Goal: Use online tool/utility

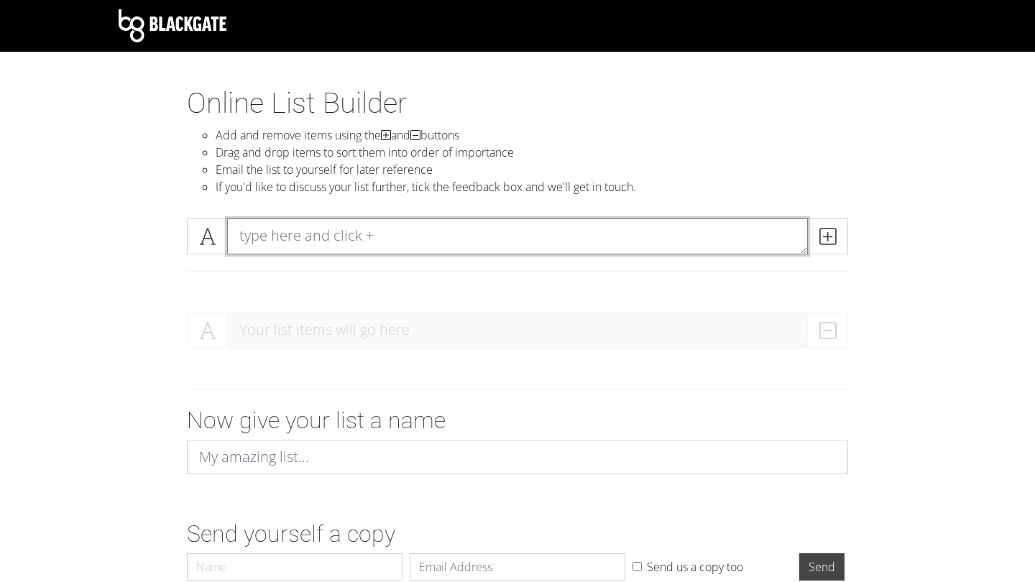
click at [353, 243] on textarea at bounding box center [517, 236] width 581 height 36
type textarea "1. gy"
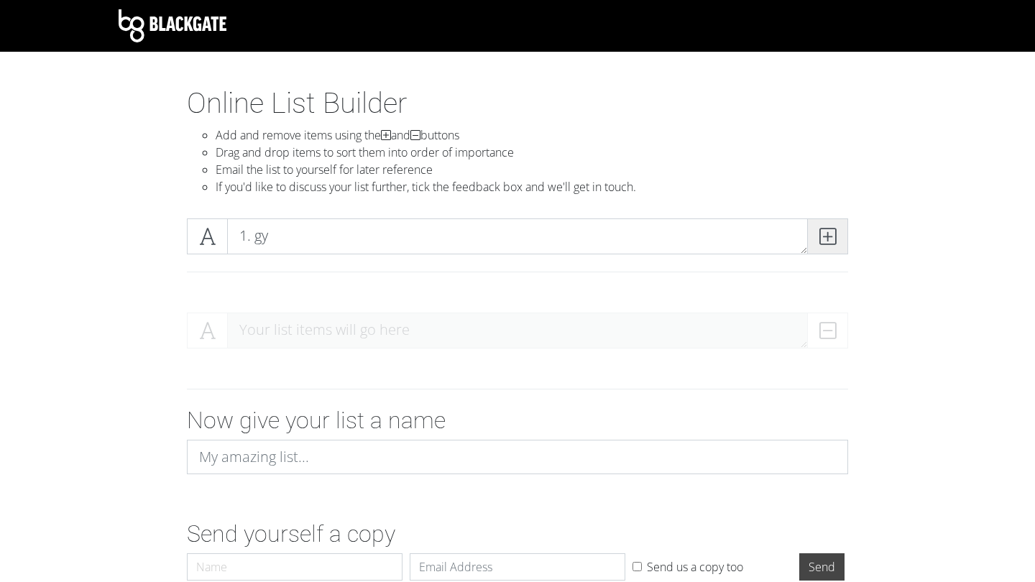
click at [834, 229] on icon at bounding box center [827, 236] width 17 height 14
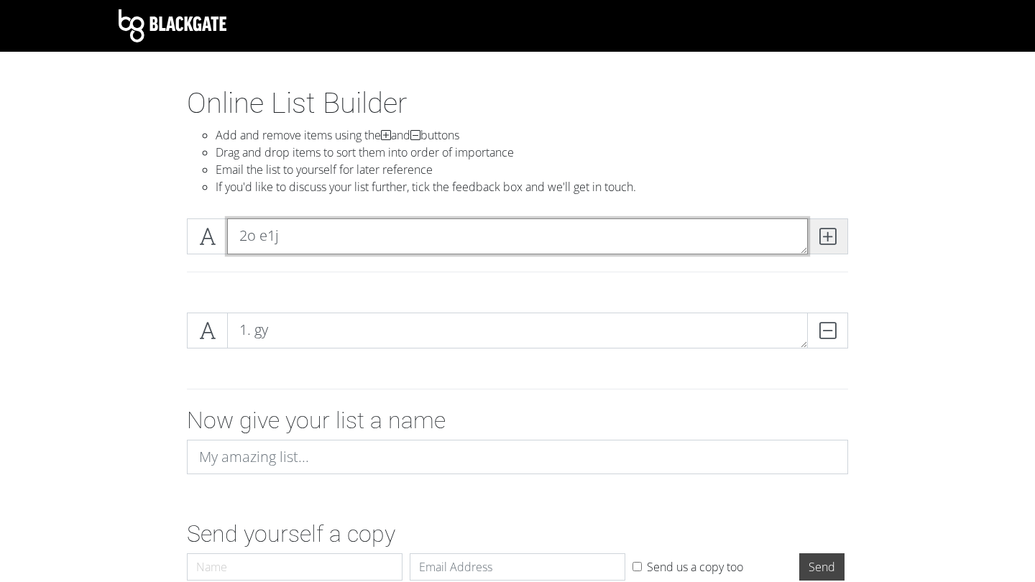
type textarea "2o e1j"
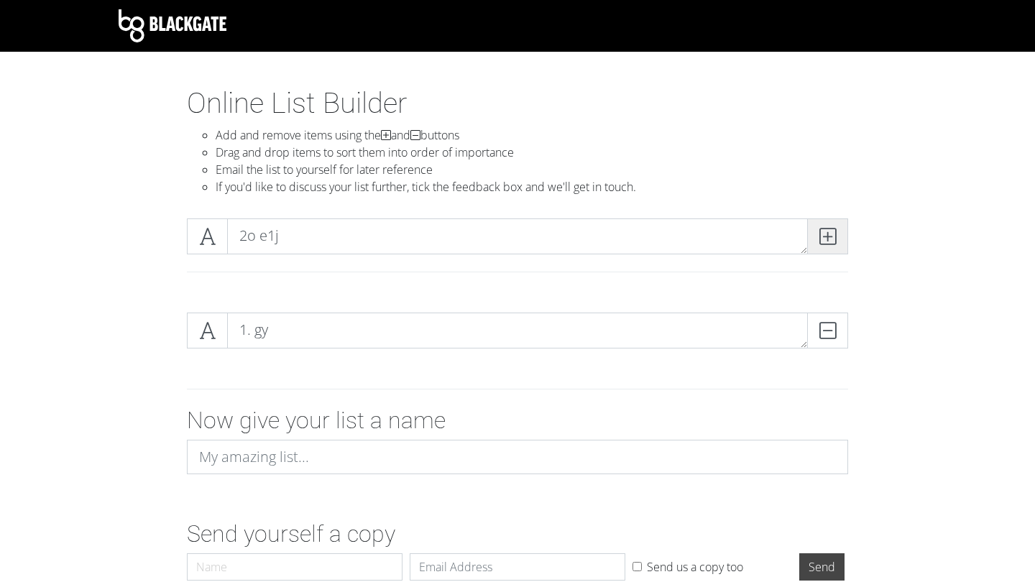
click at [822, 241] on icon at bounding box center [827, 236] width 17 height 14
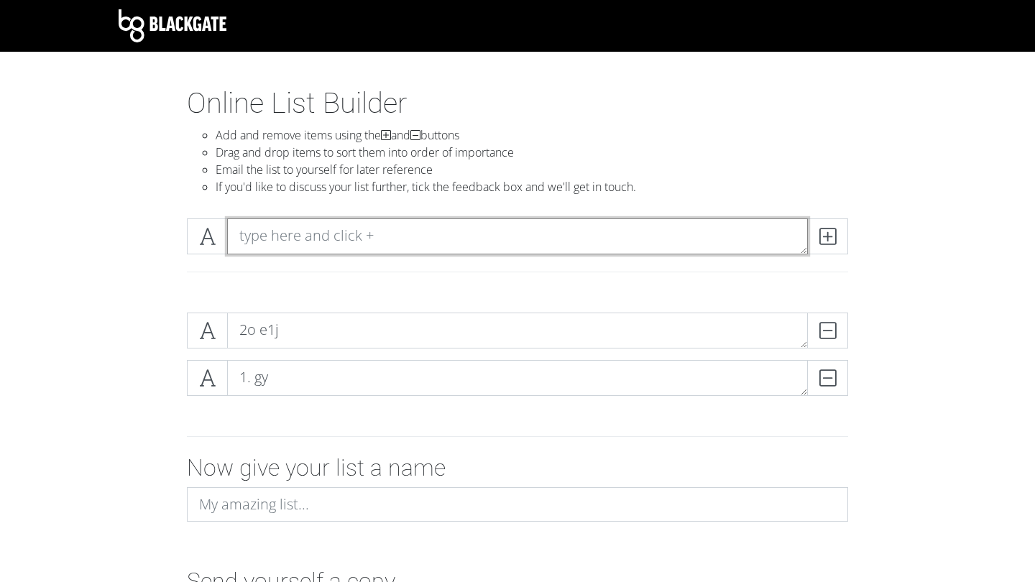
click at [422, 236] on textarea at bounding box center [517, 236] width 581 height 36
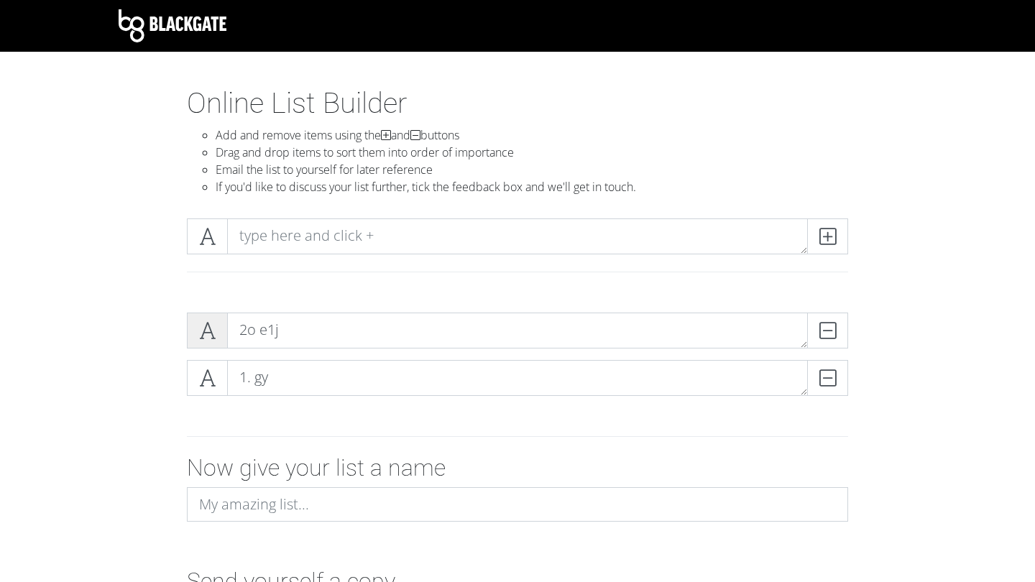
click at [208, 336] on icon at bounding box center [207, 330] width 17 height 14
click at [211, 336] on icon at bounding box center [207, 330] width 17 height 14
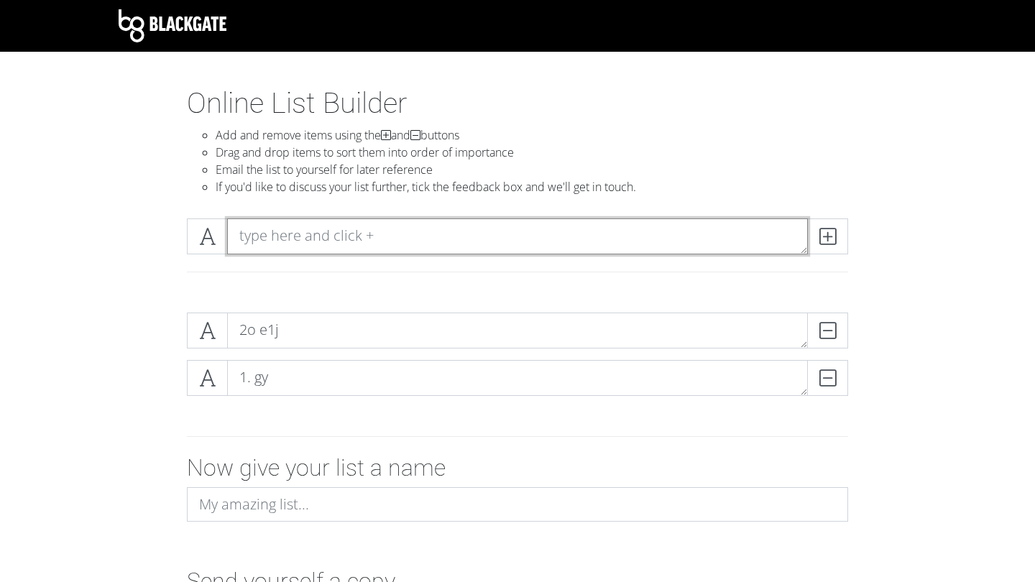
click at [298, 234] on textarea at bounding box center [517, 236] width 581 height 36
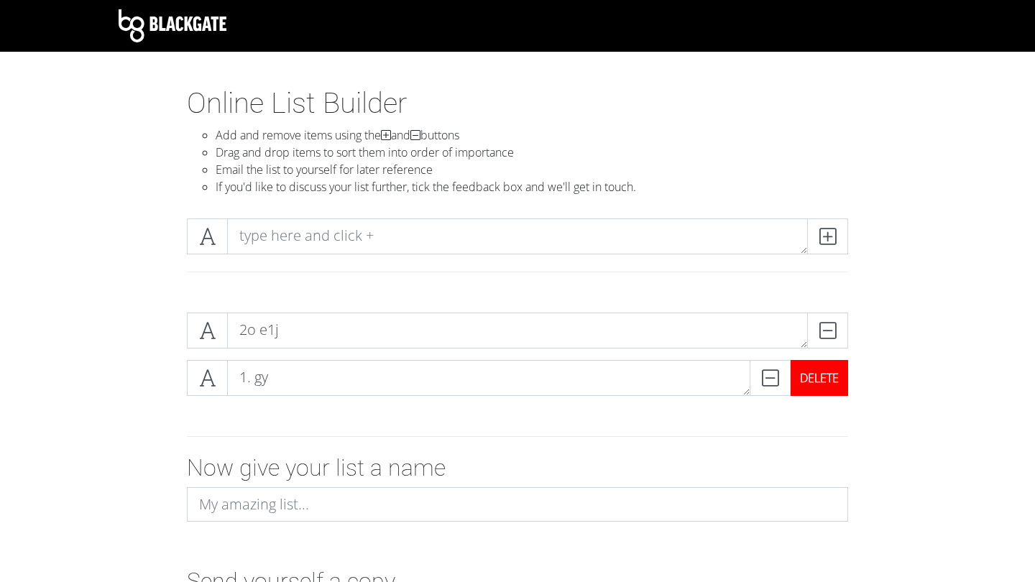
click at [824, 377] on div "DELETE" at bounding box center [819, 378] width 57 height 36
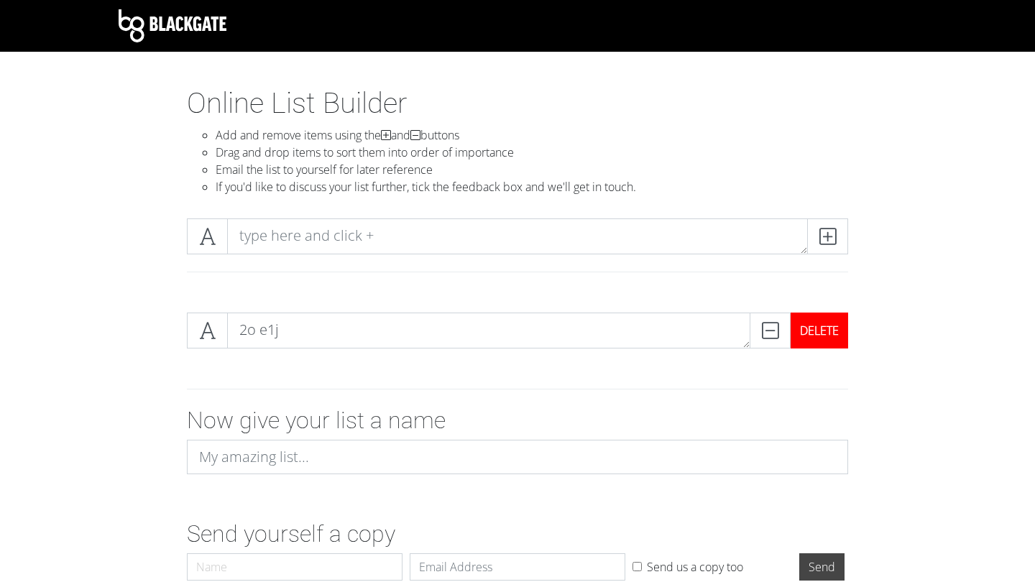
click at [823, 337] on div "DELETE" at bounding box center [819, 331] width 57 height 36
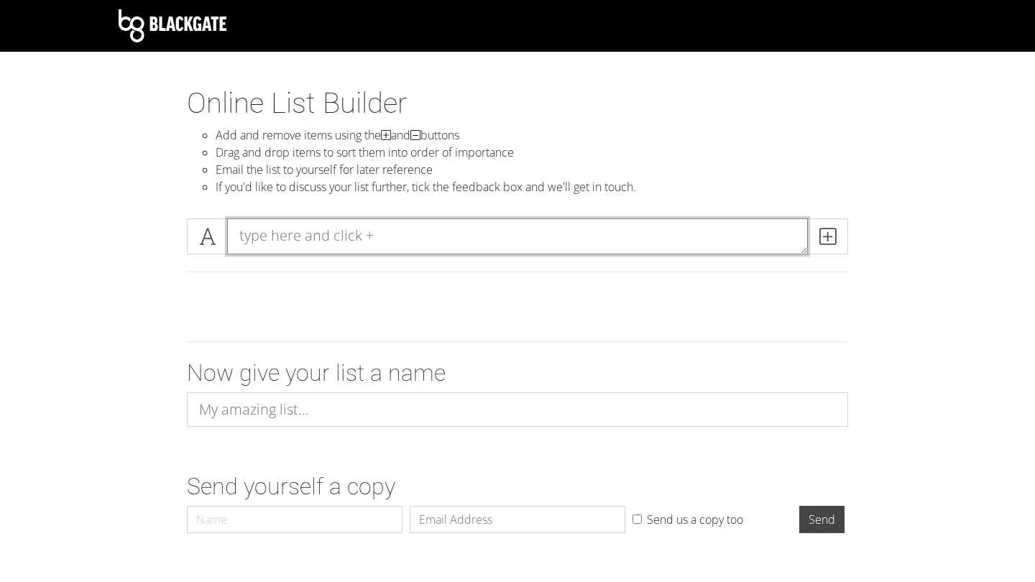
click at [423, 250] on textarea at bounding box center [517, 236] width 581 height 36
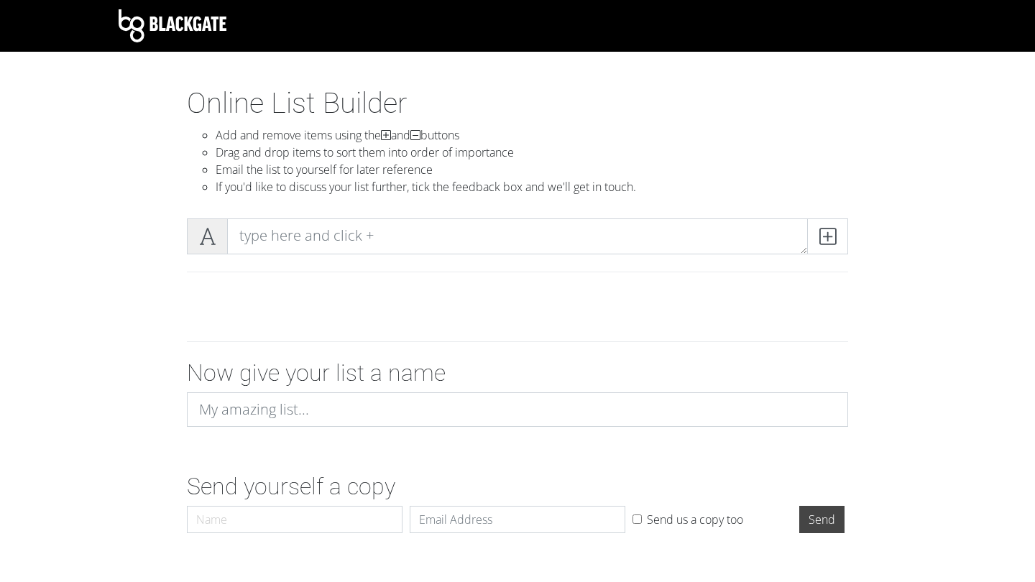
click at [201, 242] on icon at bounding box center [207, 236] width 17 height 14
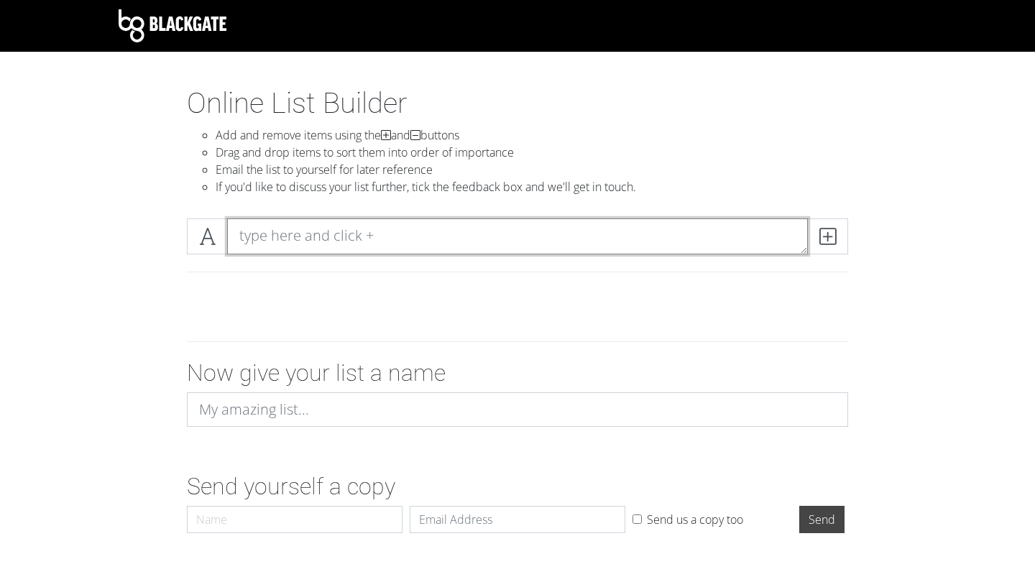
click at [264, 239] on textarea at bounding box center [517, 236] width 581 height 36
